Goal: Obtain resource: Download file/media

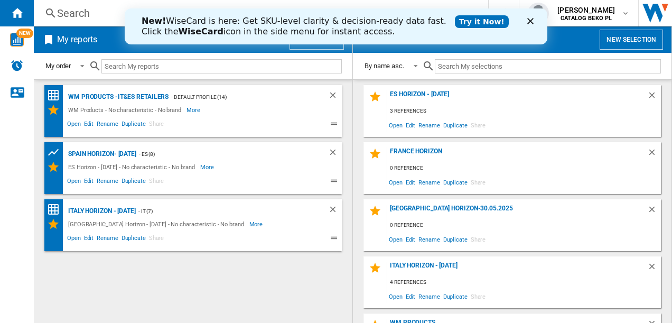
click at [530, 20] on polygon "Close" at bounding box center [531, 21] width 6 height 6
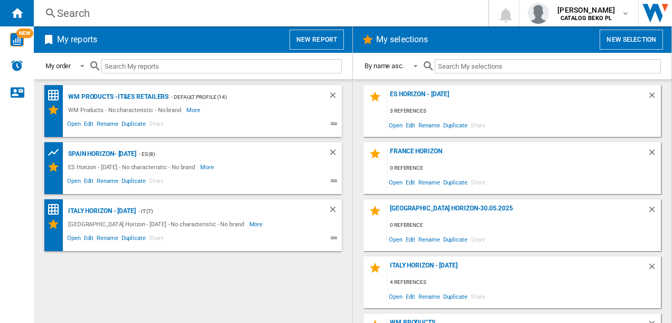
drag, startPoint x: 401, startPoint y: 92, endPoint x: 279, endPoint y: 262, distance: 208.7
click at [279, 262] on div "WM Products -IT&ES Retailers - Default profile (14) WM Products - No characteri…" at bounding box center [193, 201] width 298 height 233
click at [420, 93] on div "ES Horizon - [DATE]" at bounding box center [517, 97] width 260 height 14
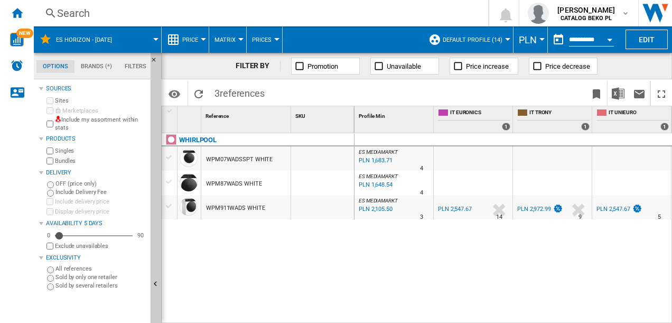
click at [195, 39] on span "Price" at bounding box center [190, 39] width 16 height 7
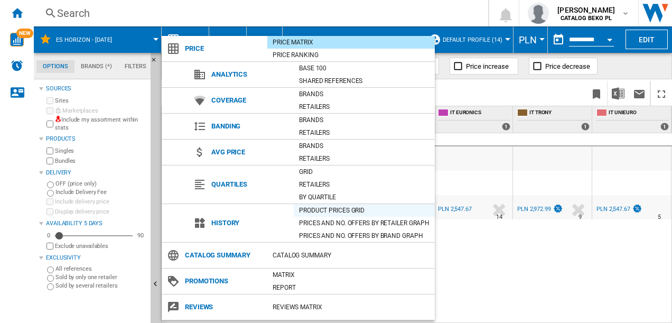
click at [320, 211] on div "Product prices grid" at bounding box center [364, 210] width 141 height 11
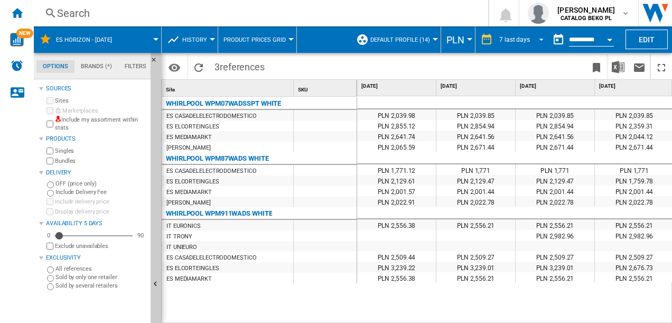
click at [525, 38] on div "7 last days" at bounding box center [515, 39] width 31 height 7
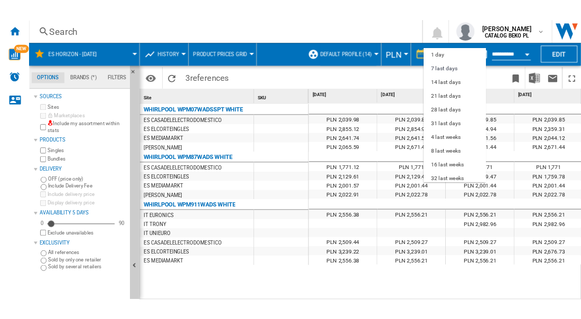
scroll to position [16, 0]
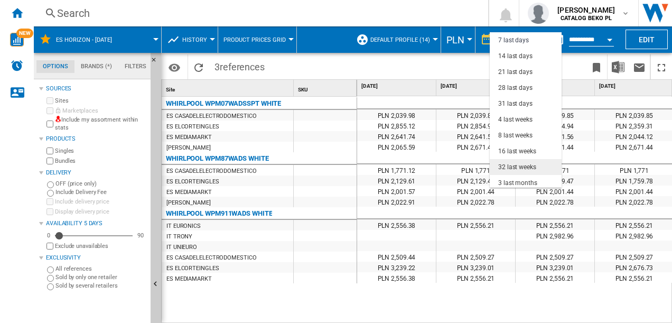
click at [511, 164] on div "32 last weeks" at bounding box center [517, 167] width 38 height 9
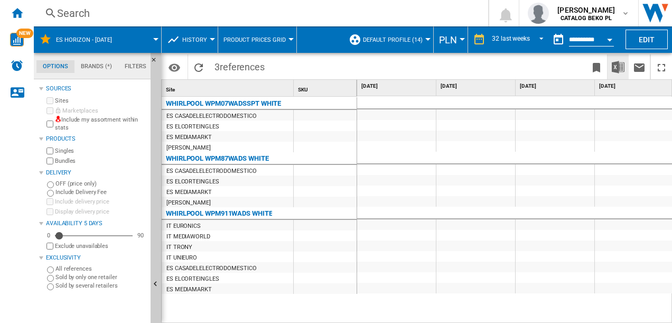
click at [622, 68] on img "Download in Excel" at bounding box center [618, 67] width 13 height 13
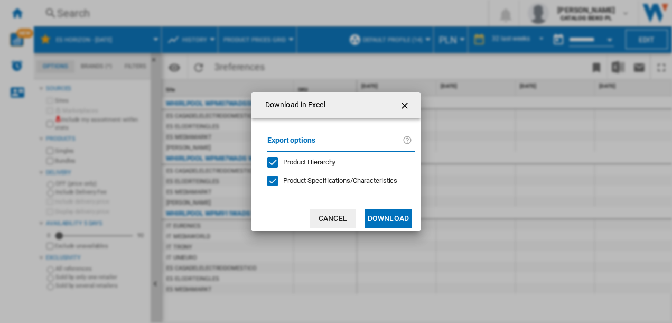
click at [383, 220] on button "Download" at bounding box center [389, 218] width 48 height 19
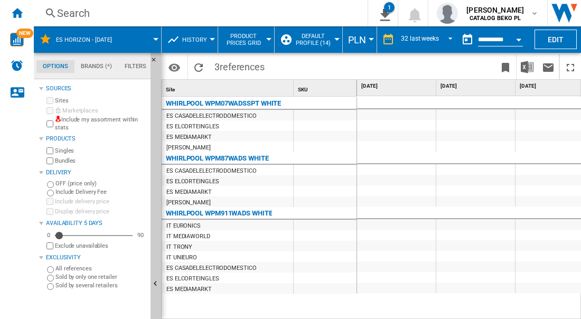
click at [365, 39] on button "PLN" at bounding box center [359, 39] width 23 height 26
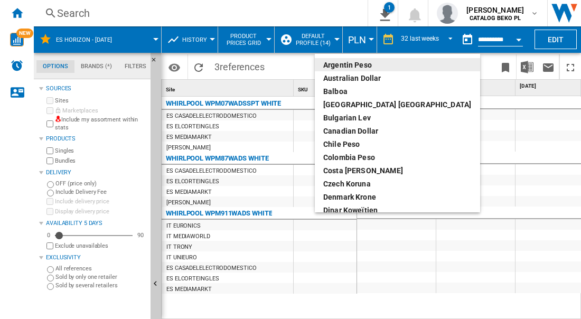
click at [365, 39] on md-backdrop at bounding box center [290, 159] width 581 height 319
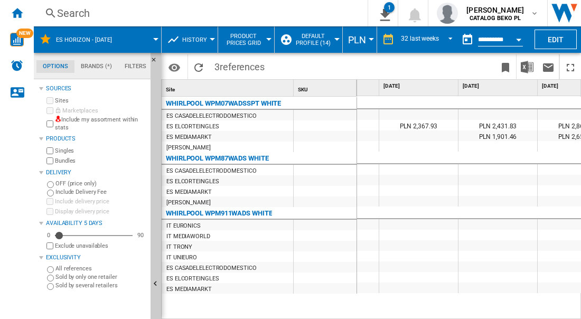
scroll to position [0, 431]
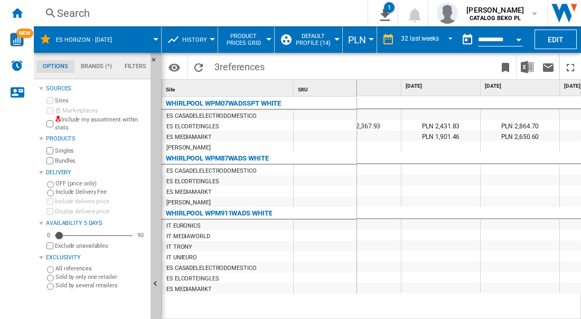
click at [362, 44] on span "PLN" at bounding box center [357, 39] width 18 height 11
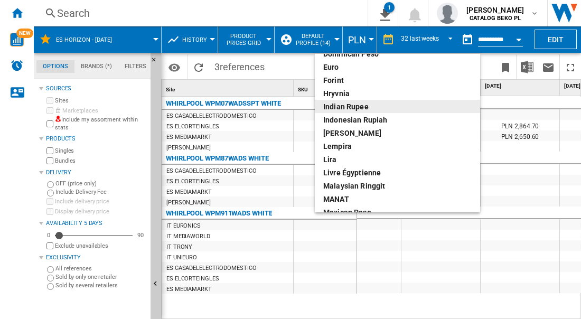
scroll to position [160, 0]
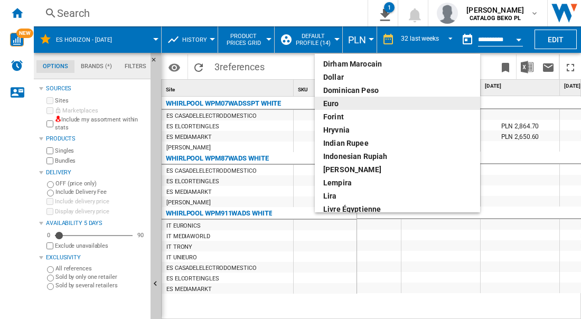
click at [348, 105] on div "euro" at bounding box center [398, 103] width 149 height 11
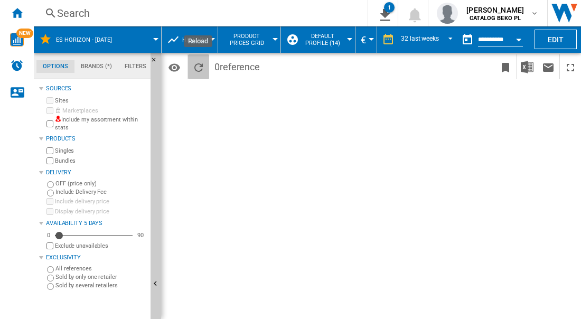
click at [200, 66] on ng-md-icon "Reload" at bounding box center [198, 67] width 13 height 13
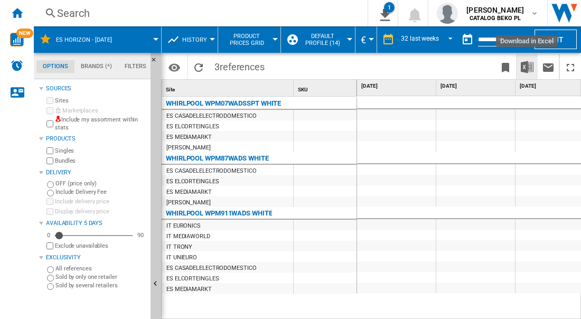
click at [530, 66] on img "Download in Excel" at bounding box center [527, 67] width 13 height 13
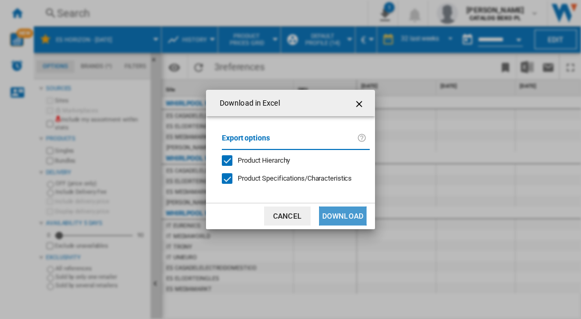
click at [336, 214] on button "Download" at bounding box center [343, 216] width 48 height 19
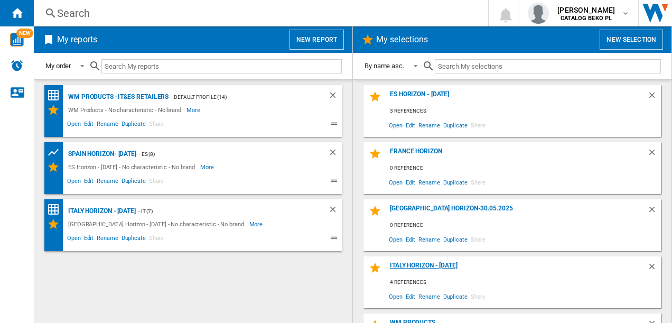
scroll to position [42, 0]
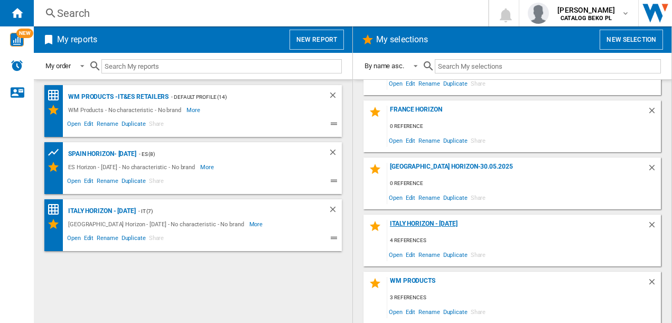
click at [412, 224] on div "Italy Horizon - [DATE]" at bounding box center [517, 227] width 260 height 14
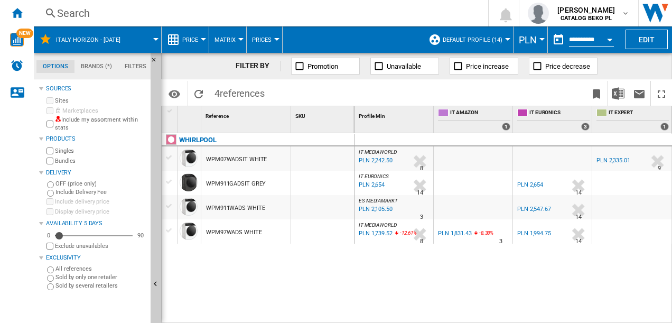
click at [195, 43] on button "Price" at bounding box center [192, 39] width 21 height 26
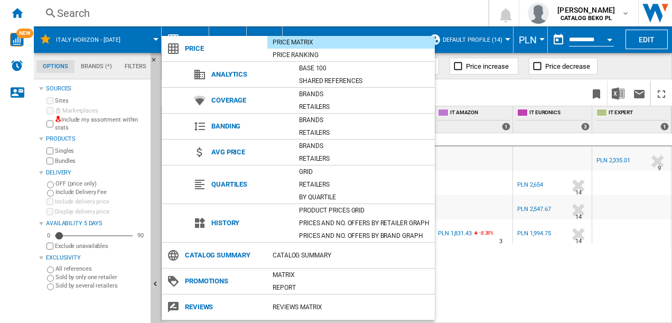
click at [195, 43] on span "Price" at bounding box center [224, 48] width 88 height 15
click at [198, 14] on md-backdrop at bounding box center [336, 161] width 672 height 323
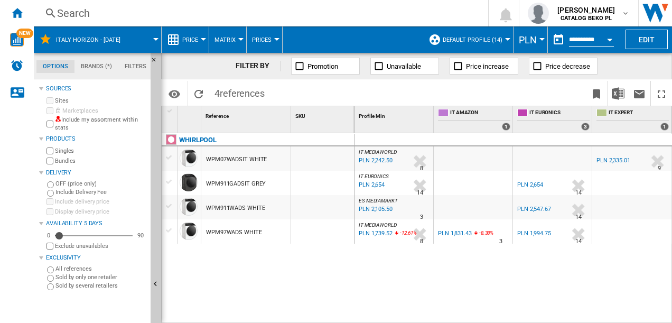
click at [230, 34] on button "Matrix" at bounding box center [228, 39] width 26 height 26
click at [230, 34] on md-backdrop at bounding box center [336, 161] width 672 height 323
click at [196, 38] on span "Price" at bounding box center [190, 39] width 16 height 7
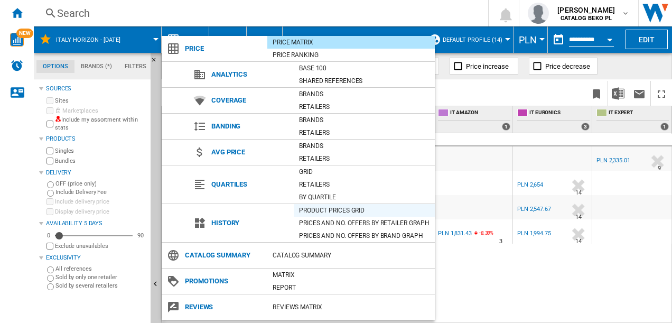
click at [333, 209] on div "Product prices grid" at bounding box center [364, 210] width 141 height 11
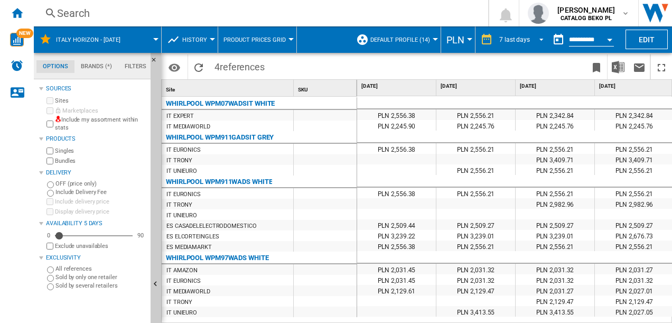
click at [532, 39] on span "REPORTS.WIZARD.STEPS.REPORT.STEPS.REPORT_OPTIONS.PERIOD: 7 last days" at bounding box center [538, 39] width 13 height 10
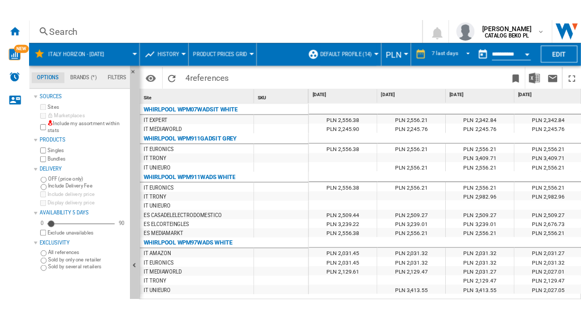
scroll to position [16, 0]
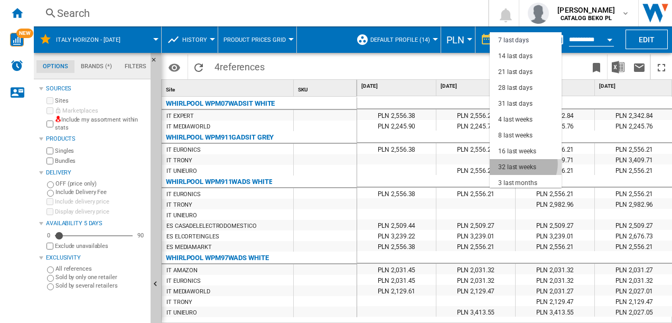
click at [521, 164] on div "32 last weeks" at bounding box center [517, 167] width 38 height 9
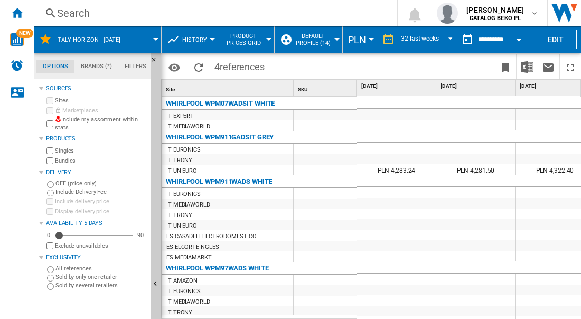
click at [363, 43] on span "PLN" at bounding box center [357, 39] width 18 height 11
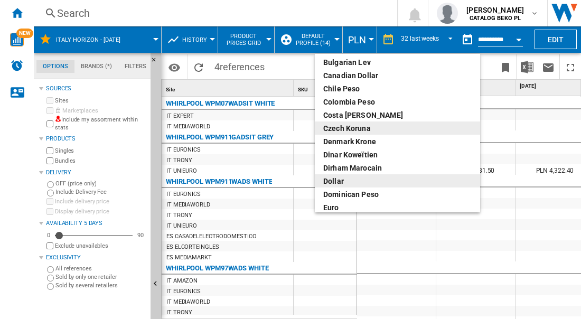
scroll to position [99, 0]
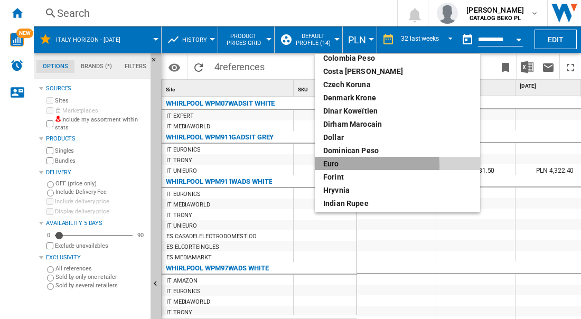
click at [351, 166] on div "euro" at bounding box center [398, 164] width 149 height 11
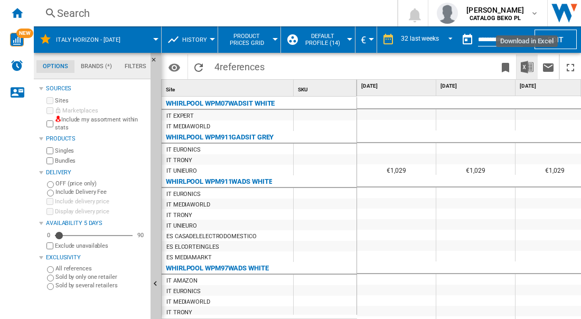
click at [531, 66] on img "Download in Excel" at bounding box center [527, 67] width 13 height 13
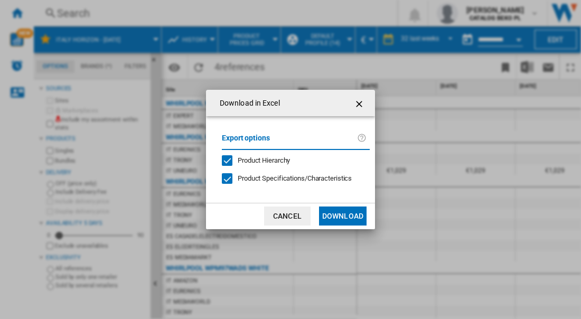
click at [334, 217] on button "Download" at bounding box center [343, 216] width 48 height 19
